Goal: Task Accomplishment & Management: Use online tool/utility

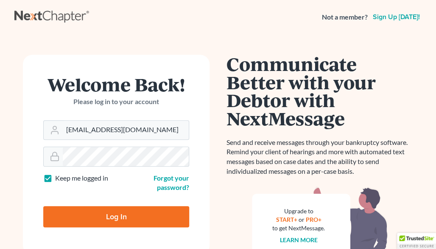
click at [101, 216] on input "Log In" at bounding box center [116, 216] width 146 height 21
type input "Thinking..."
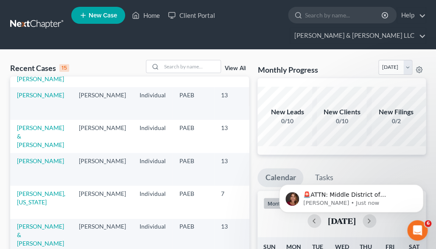
scroll to position [89, 0]
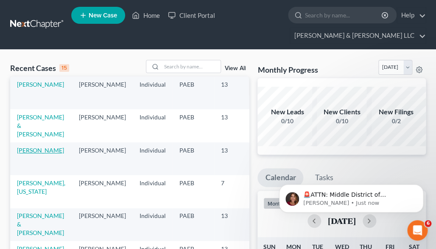
click at [30, 154] on link "[PERSON_NAME]" at bounding box center [40, 149] width 47 height 7
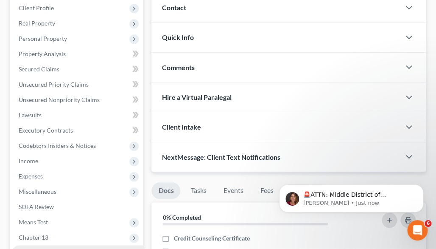
scroll to position [223, 0]
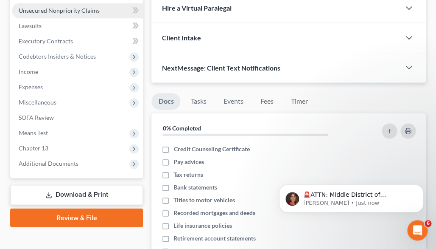
click at [76, 7] on span "Unsecured Nonpriority Claims" at bounding box center [59, 10] width 81 height 7
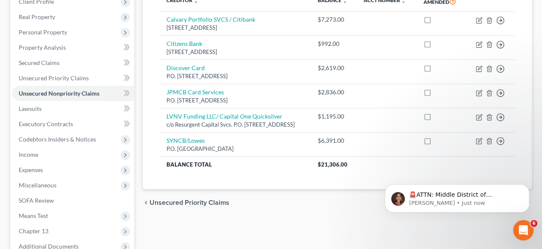
scroll to position [101, 0]
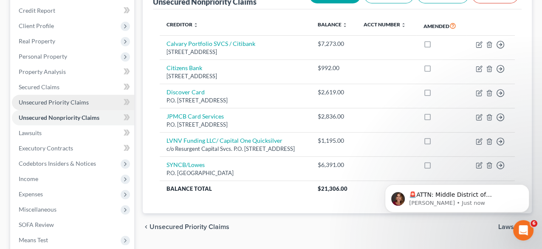
click at [66, 103] on span "Unsecured Priority Claims" at bounding box center [54, 101] width 70 height 7
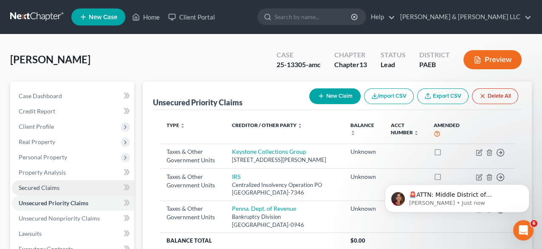
click at [60, 189] on link "Secured Claims" at bounding box center [73, 187] width 122 height 15
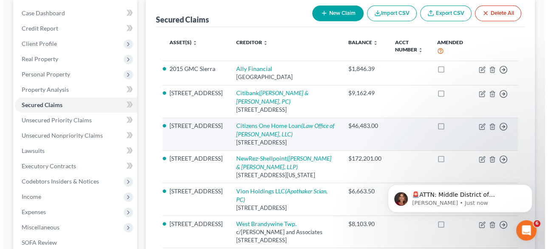
scroll to position [89, 0]
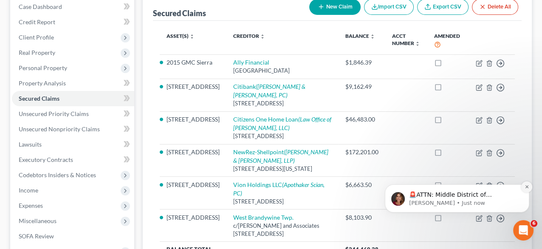
click at [442, 185] on icon "Dismiss notification" at bounding box center [526, 186] width 5 height 5
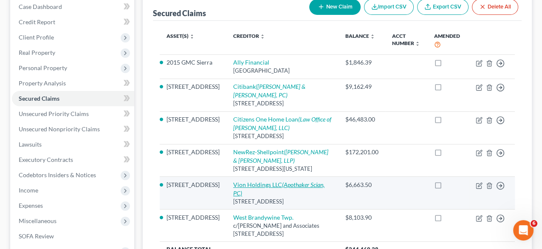
click at [251, 194] on link "Vion Holdings LLC (Apothaker Scian, PC)" at bounding box center [278, 189] width 91 height 16
select select "10"
select select "4"
select select "0"
select select "1"
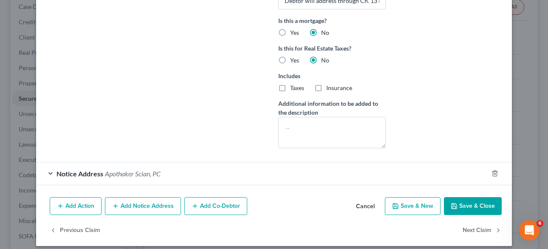
scroll to position [236, 0]
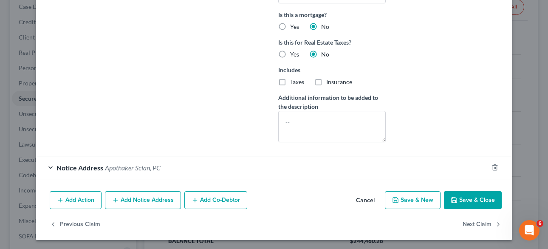
click at [52, 165] on div "Notice Address Apothaker Scian, PC" at bounding box center [262, 167] width 452 height 22
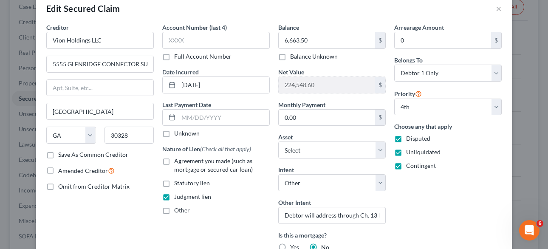
scroll to position [14, 0]
